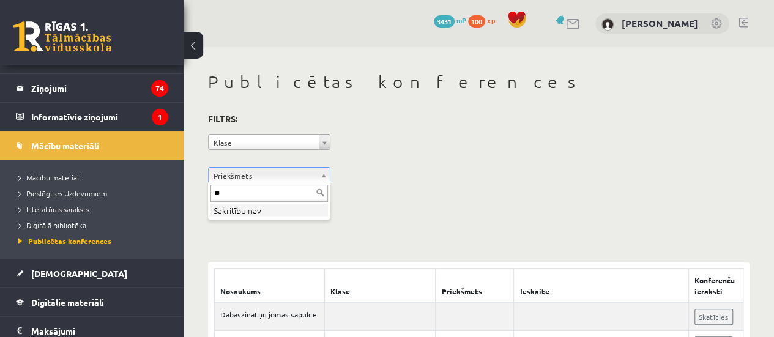
type input "*"
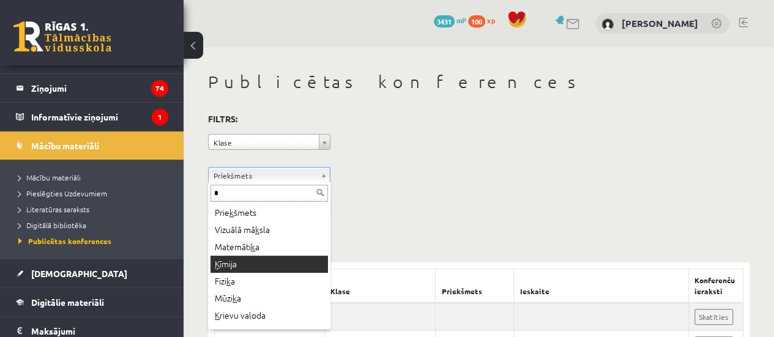
type input "*"
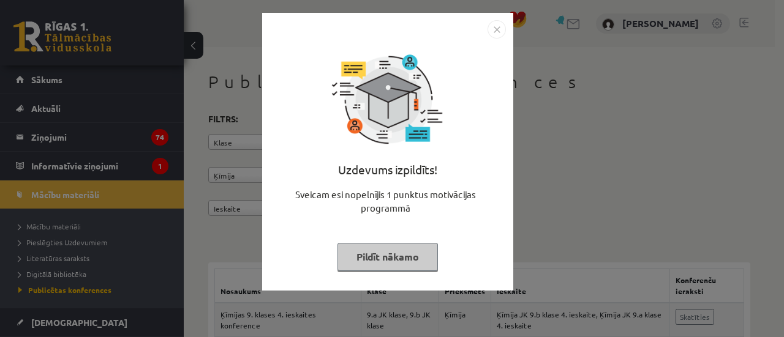
click at [422, 253] on button "Pildīt nākamo" at bounding box center [387, 257] width 100 height 28
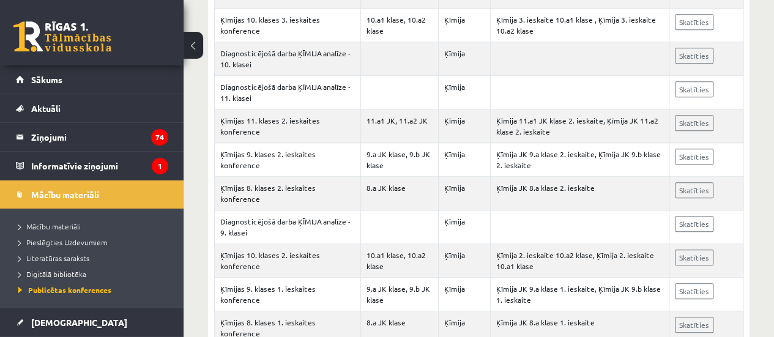
scroll to position [613, 0]
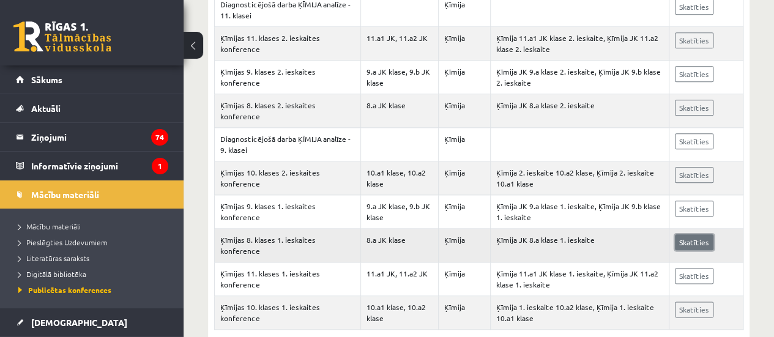
click at [692, 234] on link "Skatīties" at bounding box center [694, 242] width 39 height 16
